Goal: Complete application form

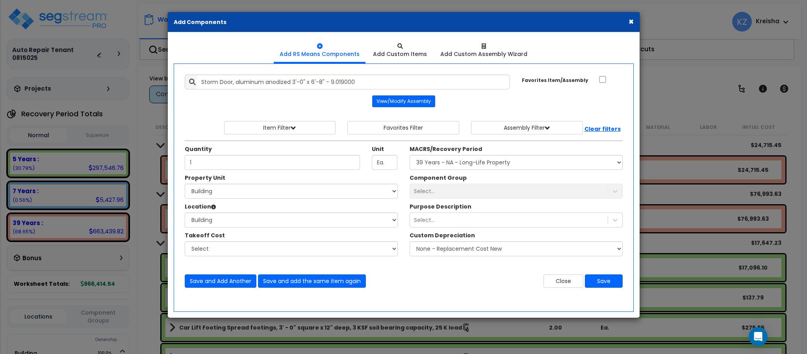
select select "3669"
select select "164644"
select select "6"
click at [632, 20] on button "×" at bounding box center [630, 21] width 5 height 8
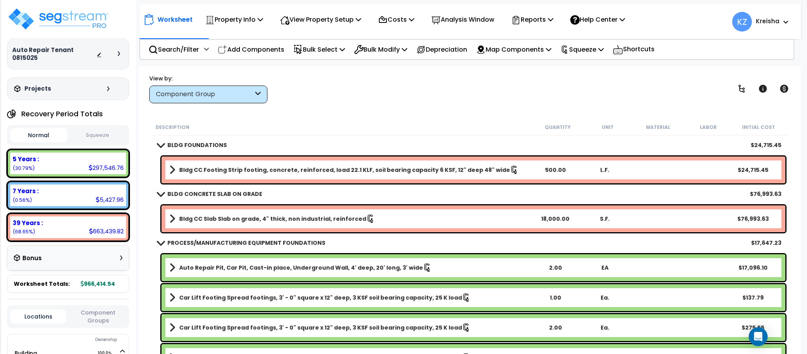
click at [632, 91] on div "View by: Component Group High to Low (Total Cost)" at bounding box center [469, 88] width 646 height 29
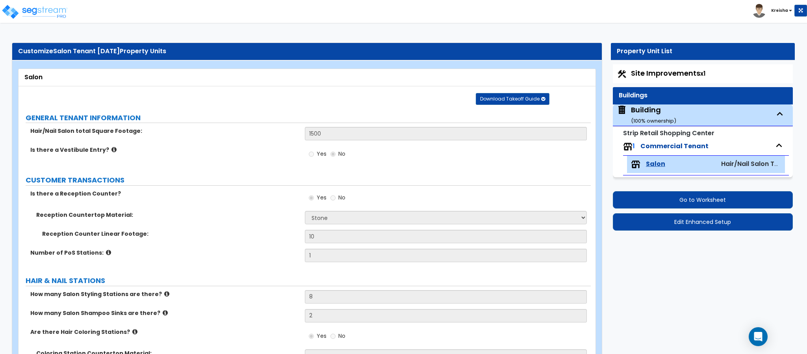
select select "3"
select select "2"
select select "6"
select select "3"
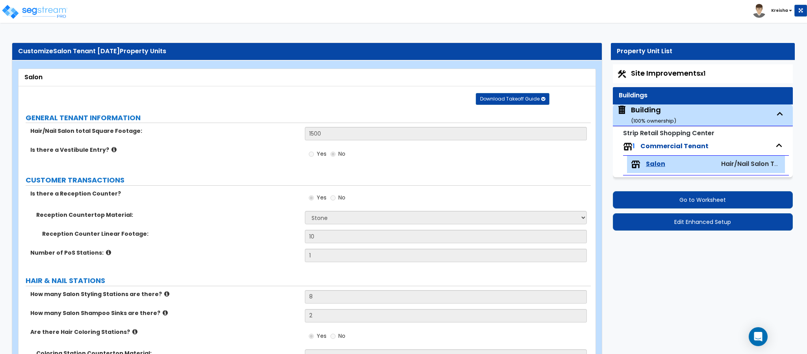
select select "1"
select select "2"
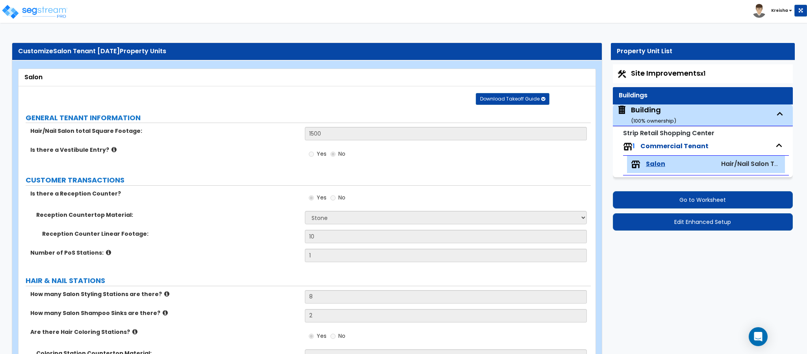
select select "2"
select select "1"
select select "2"
select select "1"
select select "6"
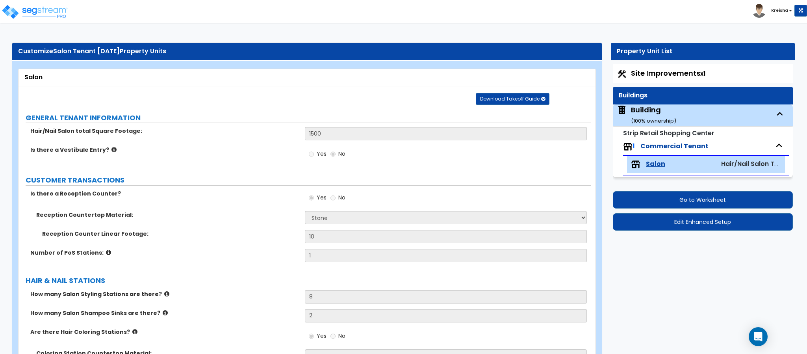
select select "1"
select select "3"
select select "1"
select select "2"
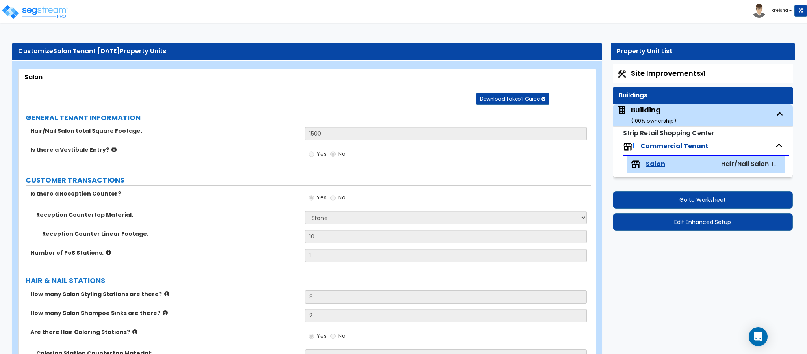
select select "2"
select select "1"
select select "2"
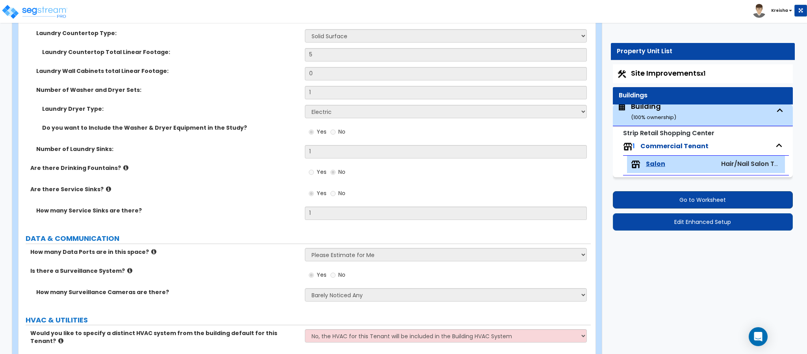
scroll to position [2153, 0]
click at [269, 221] on div "How many Service Sinks are there? 1" at bounding box center [305, 216] width 572 height 19
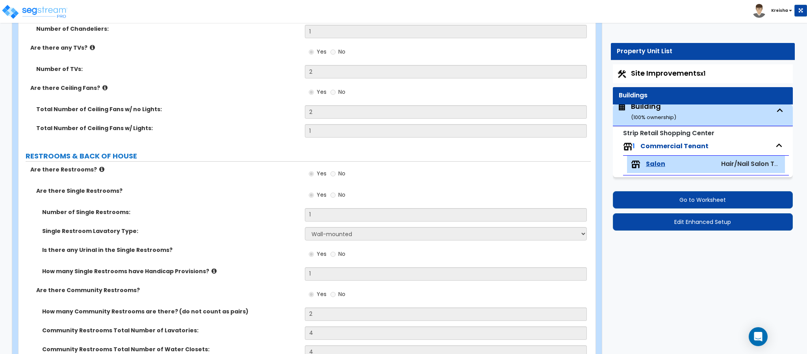
scroll to position [1362, 0]
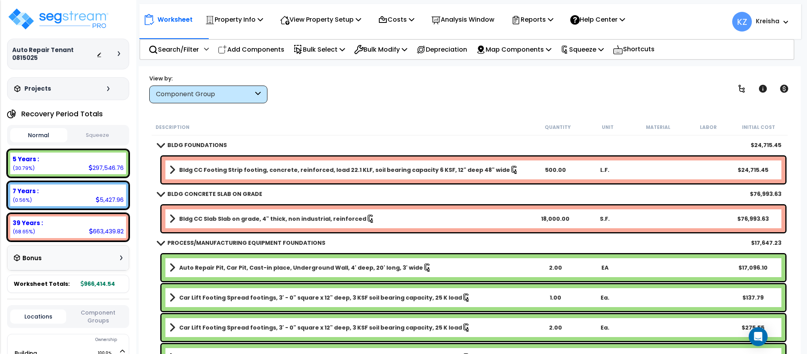
scroll to position [109, 0]
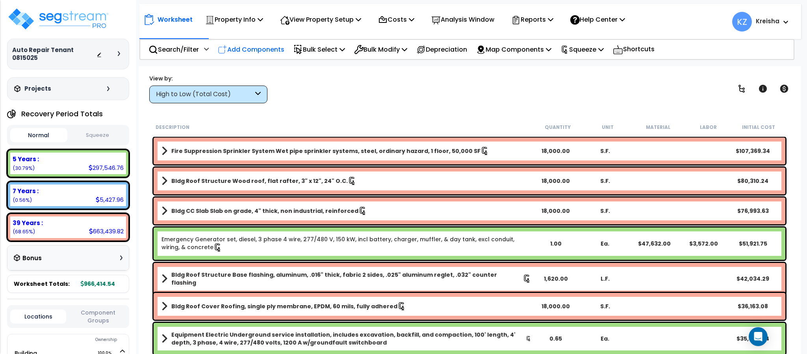
click at [255, 50] on p "Add Components" at bounding box center [251, 49] width 67 height 11
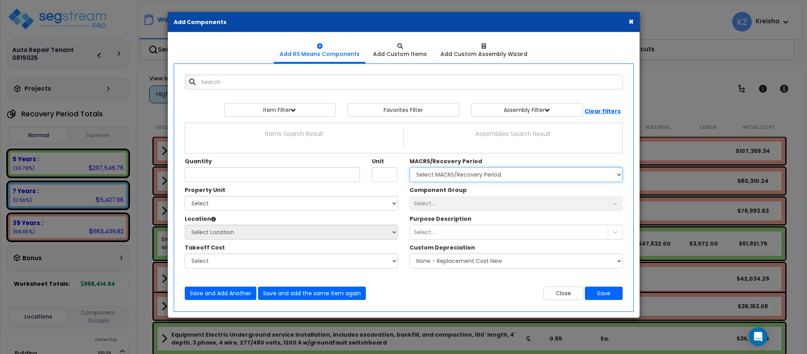
click at [462, 174] on select "Select MACRS/Recovery Period 5 Years - 57.0 - Distributive Trades & Services 5 …" at bounding box center [515, 174] width 213 height 15
select select "3669"
click at [409, 168] on select "Select MACRS/Recovery Period 5 Years - 57.0 - Distributive Trades & Services 5 …" at bounding box center [515, 174] width 213 height 15
click at [427, 207] on div "Select..." at bounding box center [424, 203] width 21 height 8
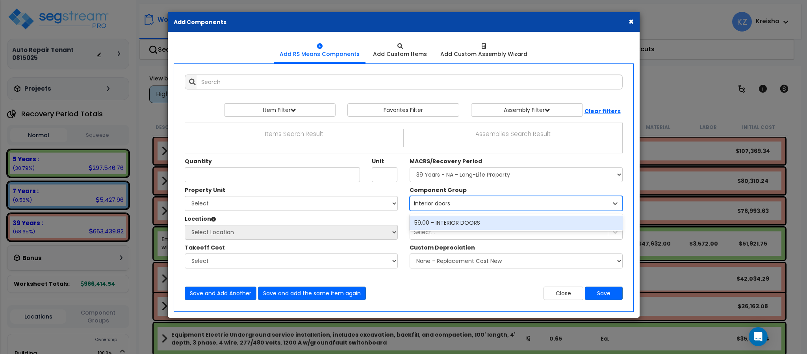
type input "interior doors"
